Goal: Information Seeking & Learning: Learn about a topic

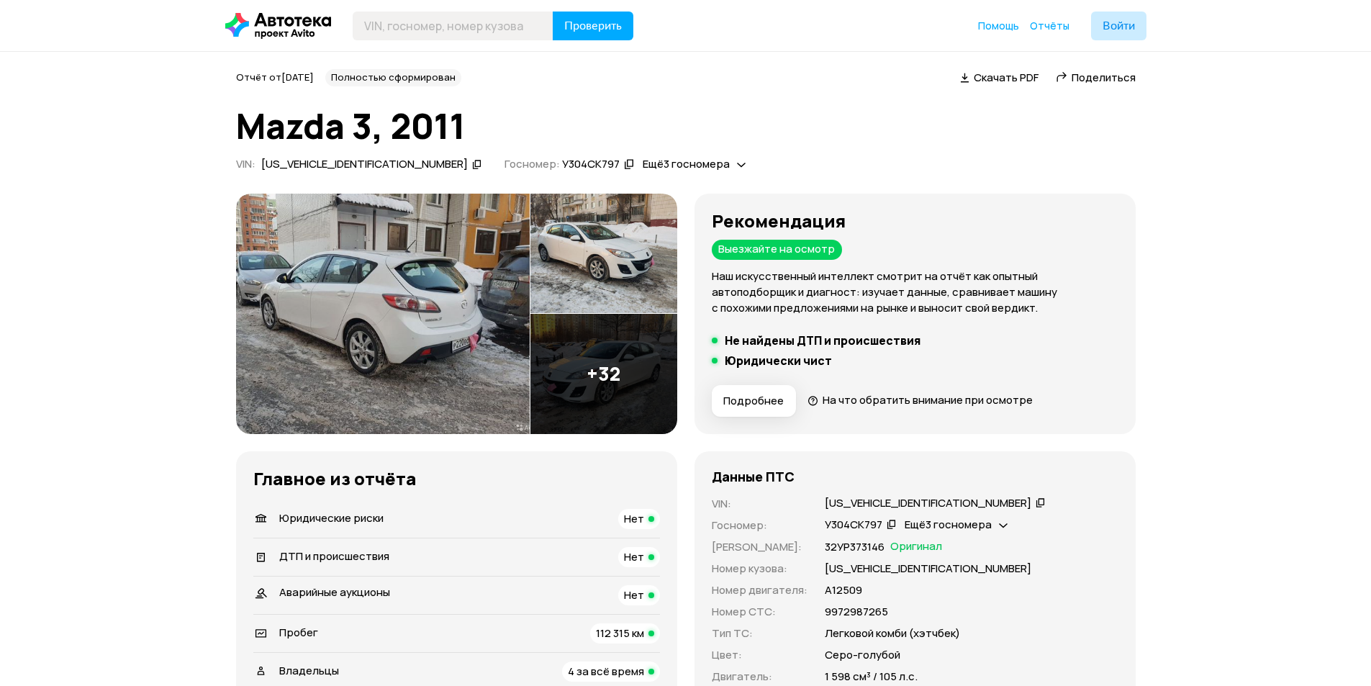
click at [430, 357] on img at bounding box center [383, 314] width 294 height 240
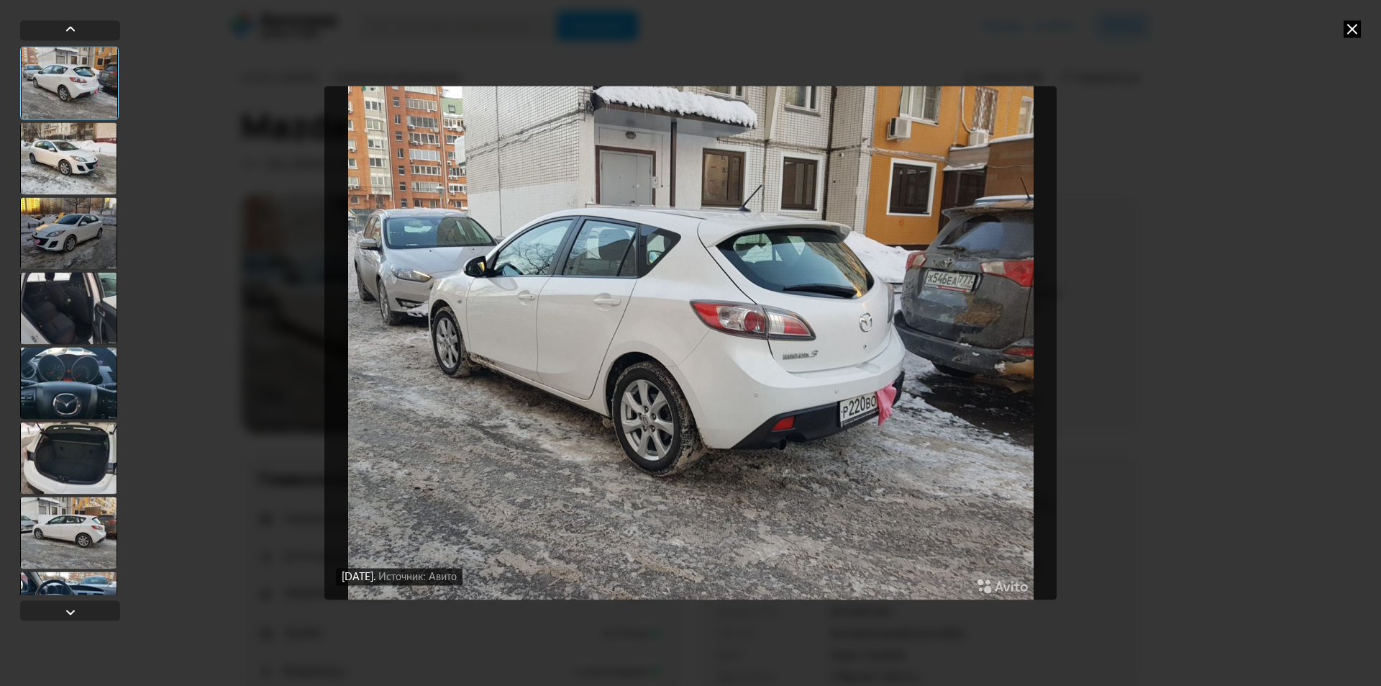
click at [565, 282] on img "Go to Slide 1" at bounding box center [690, 343] width 732 height 514
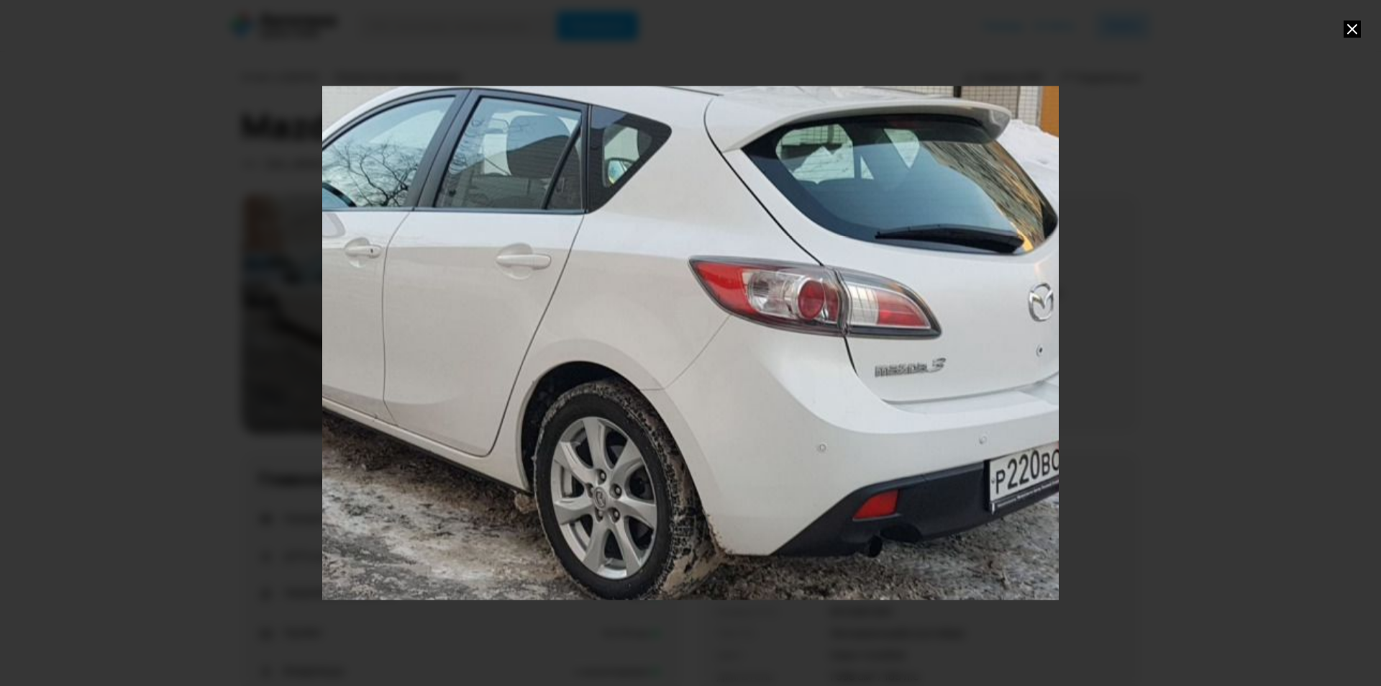
click at [1350, 30] on icon at bounding box center [1352, 28] width 17 height 17
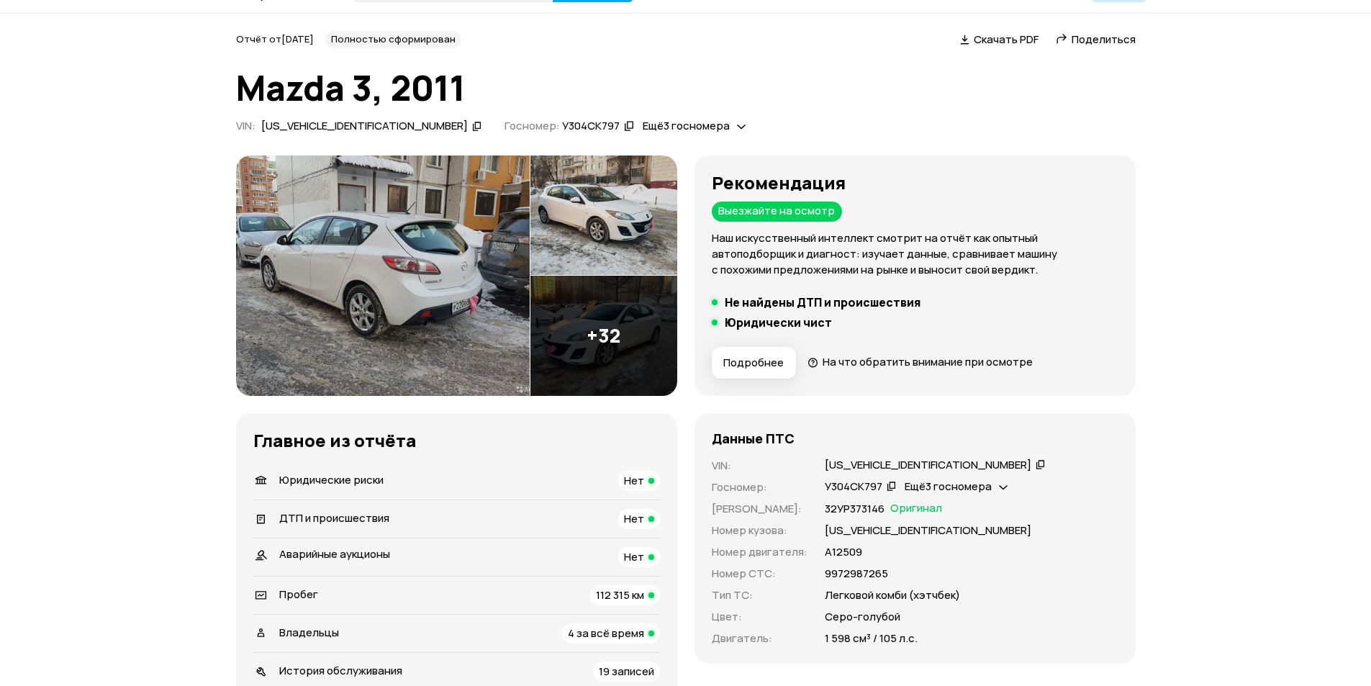
scroll to position [201, 0]
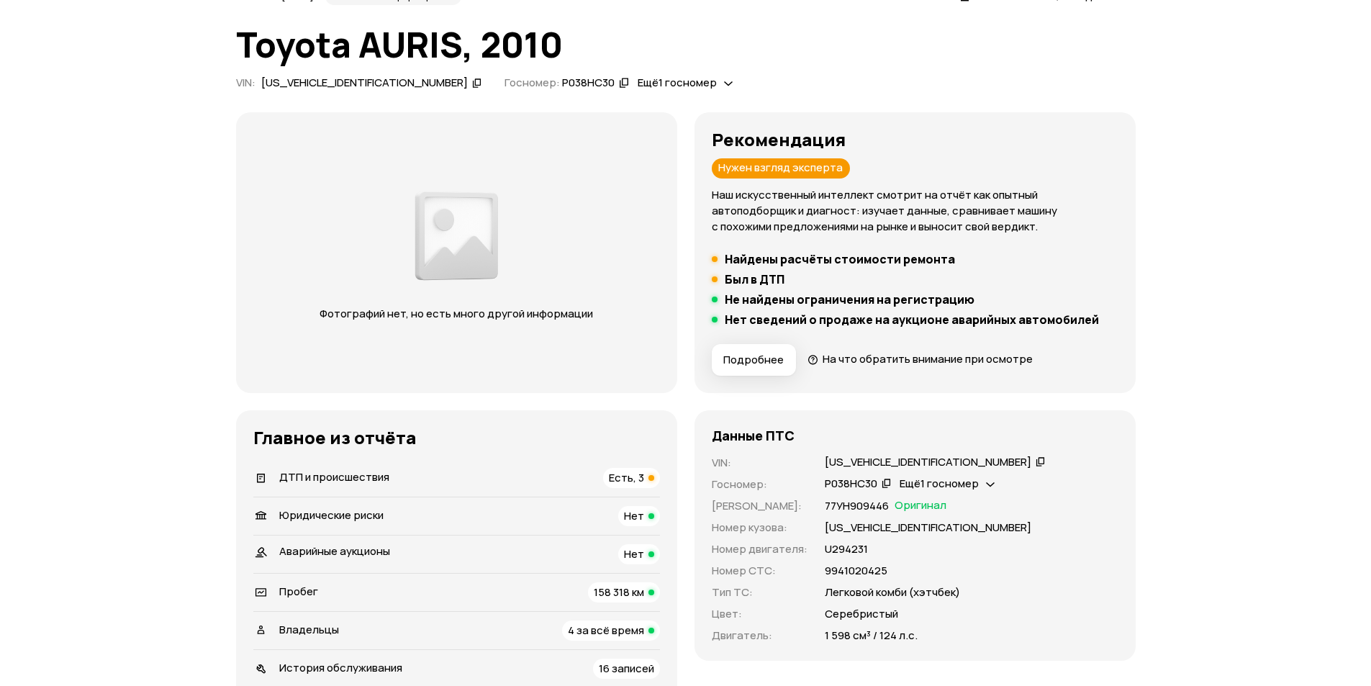
scroll to position [163, 0]
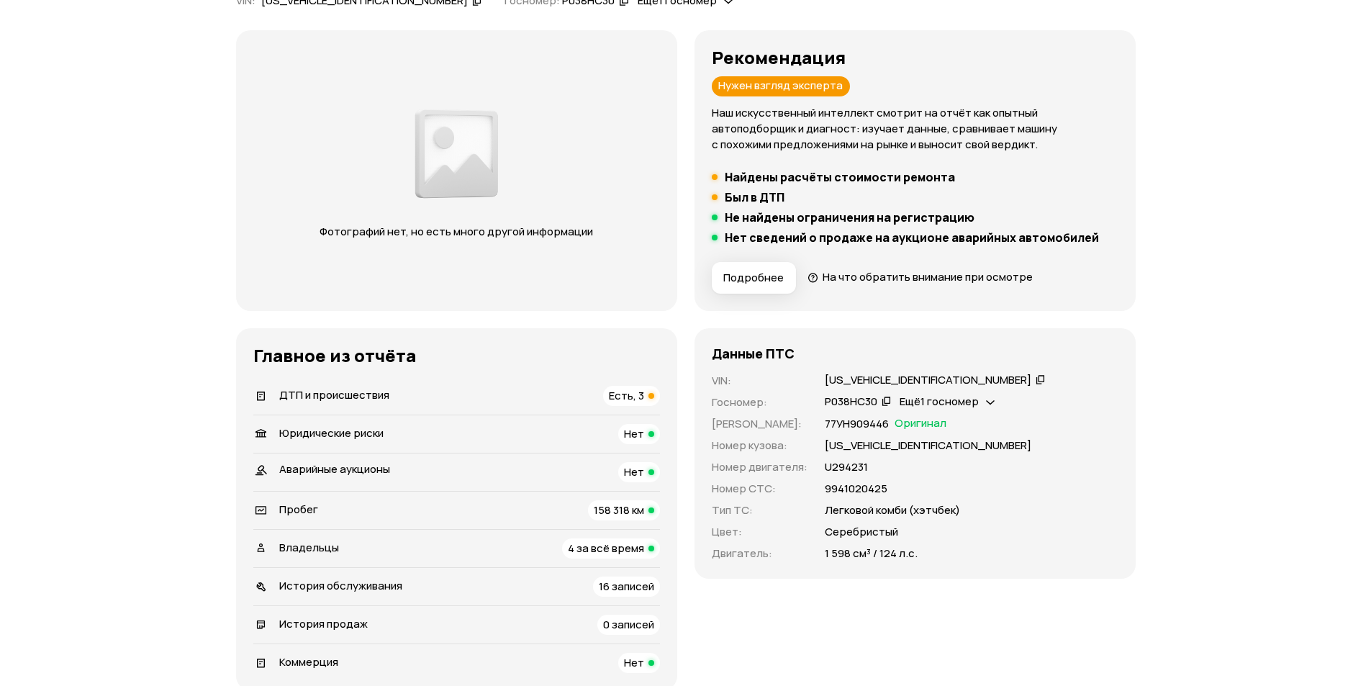
click at [326, 391] on span "ДТП и происшествия" at bounding box center [334, 394] width 110 height 15
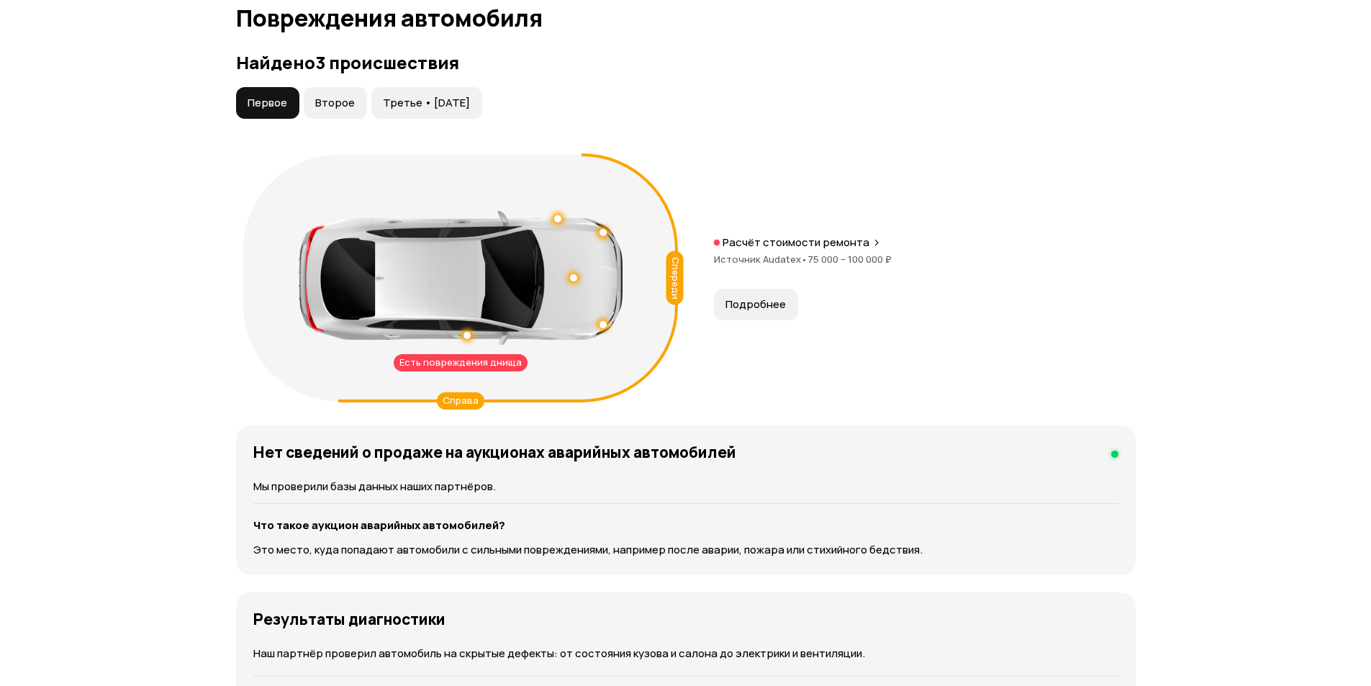
scroll to position [1414, 0]
